Goal: Transaction & Acquisition: Download file/media

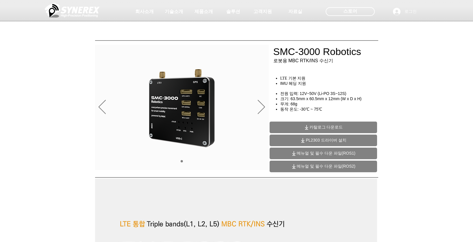
click at [330, 154] on span "메뉴얼 및 필수 다운 파일(ROS1)" at bounding box center [326, 153] width 59 height 5
click at [413, 35] on div at bounding box center [236, 43] width 473 height 86
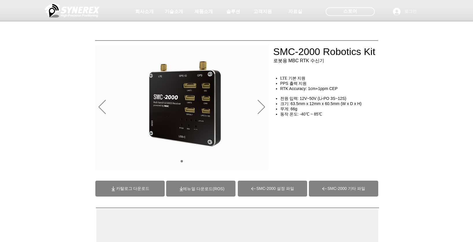
click at [190, 191] on p "(ROS)메뉴얼 다운로드" at bounding box center [204, 188] width 42 height 5
click at [186, 188] on span "(ROS)메뉴얼 다운로드" at bounding box center [203, 188] width 41 height 5
click at [139, 192] on span "카탈로그 다운로드" at bounding box center [129, 188] width 69 height 16
